Goal: Task Accomplishment & Management: Use online tool/utility

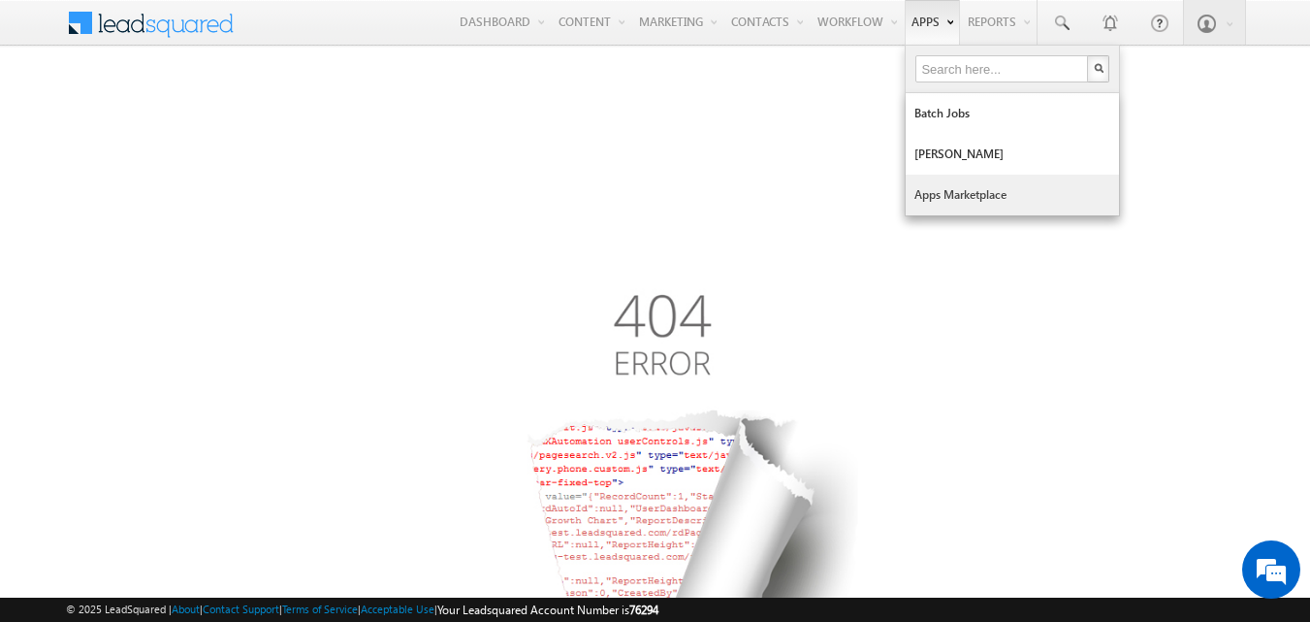
click at [942, 189] on link "Apps Marketplace" at bounding box center [1012, 195] width 213 height 41
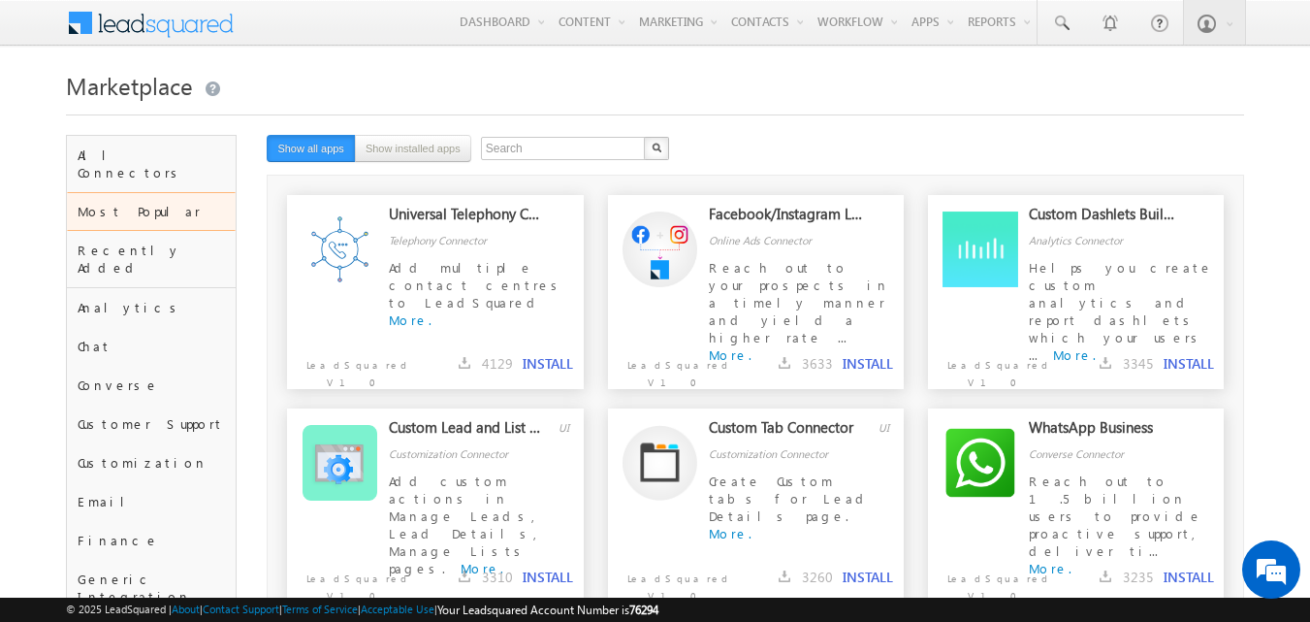
click at [558, 365] on button "INSTALL" at bounding box center [548, 363] width 50 height 17
